Goal: Information Seeking & Learning: Find contact information

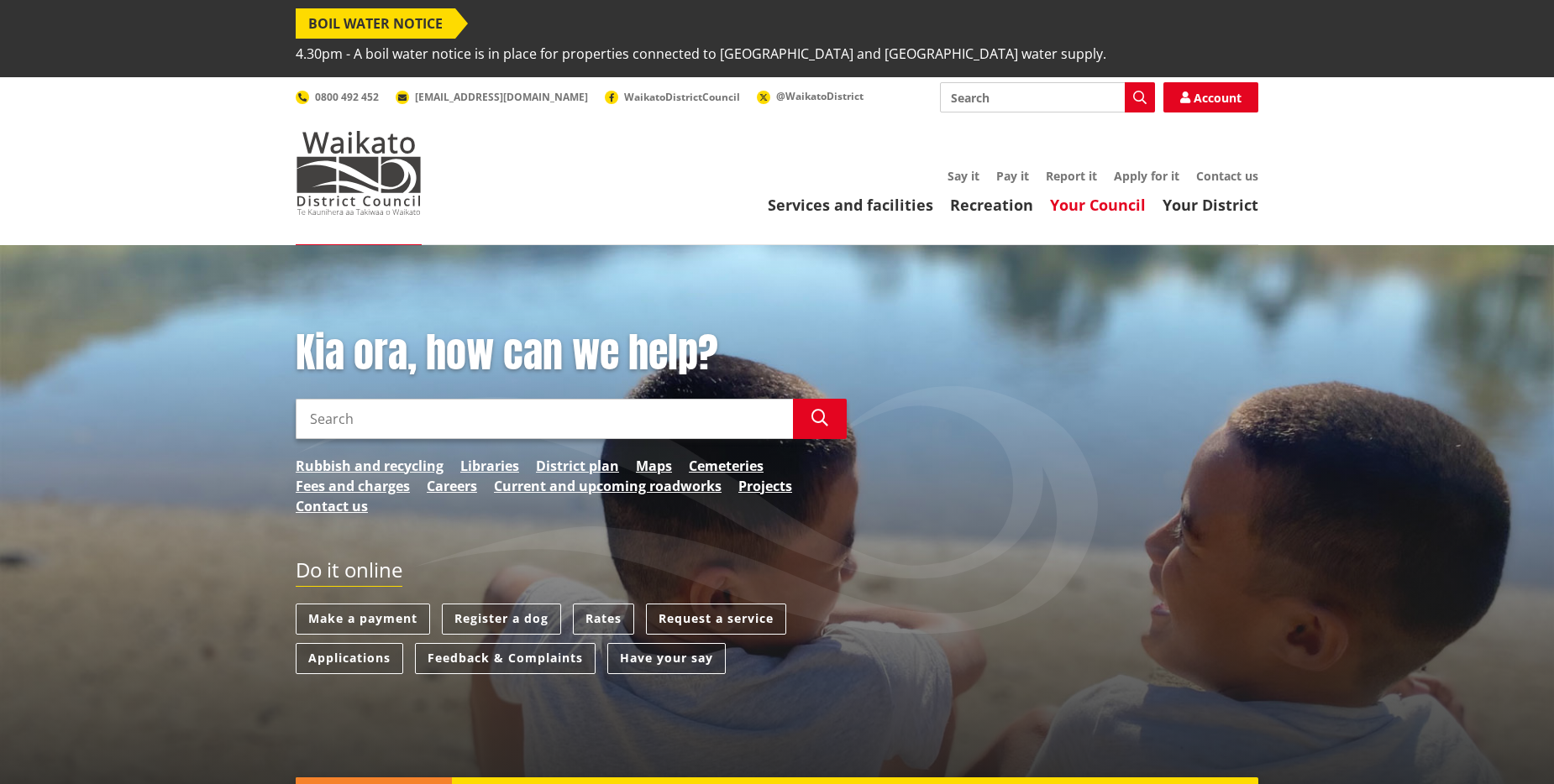
click at [1090, 194] on link "Your Council" at bounding box center [1097, 204] width 96 height 20
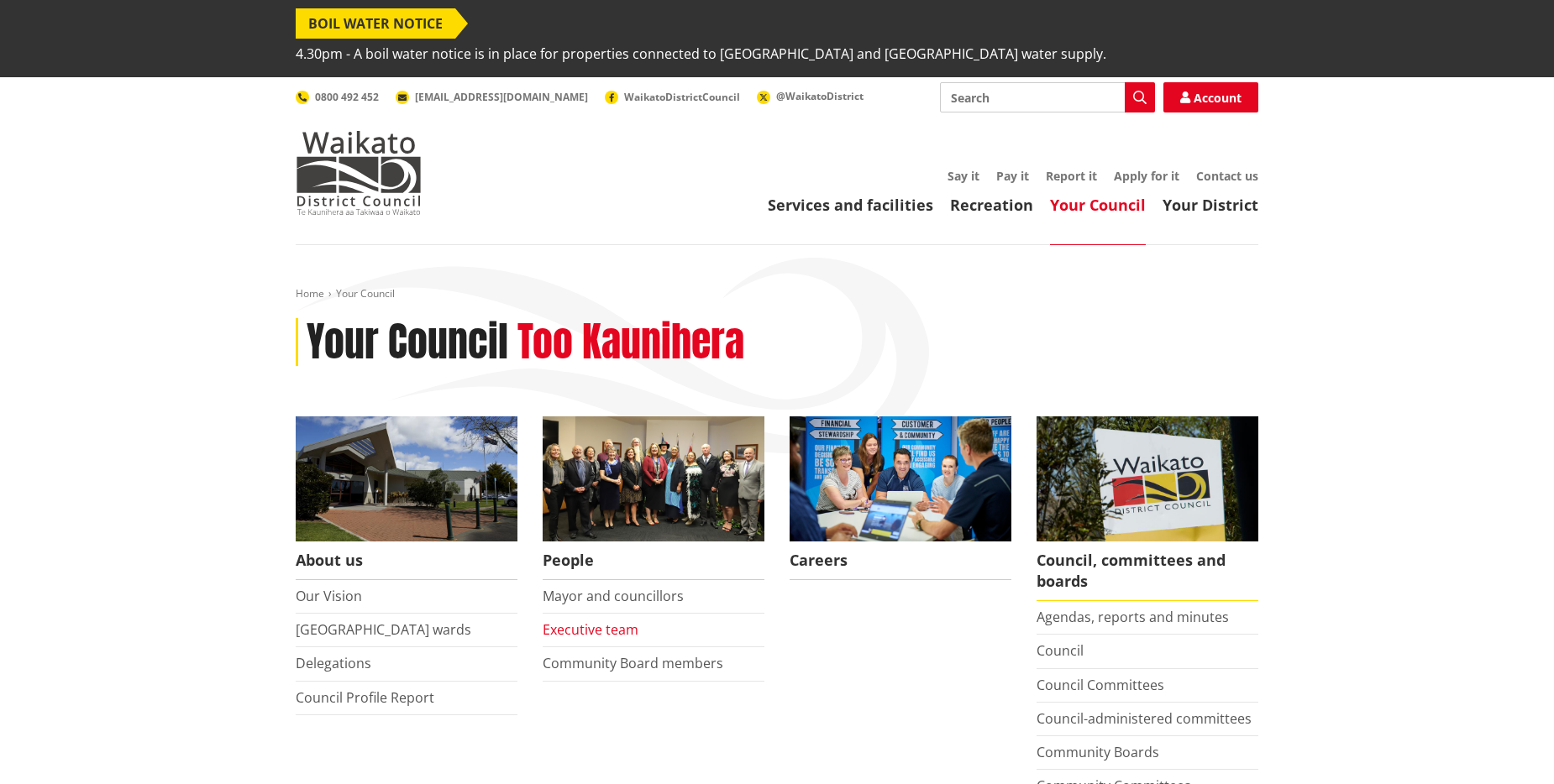
click at [599, 621] on link "Executive team" at bounding box center [591, 629] width 96 height 18
